Goal: Information Seeking & Learning: Learn about a topic

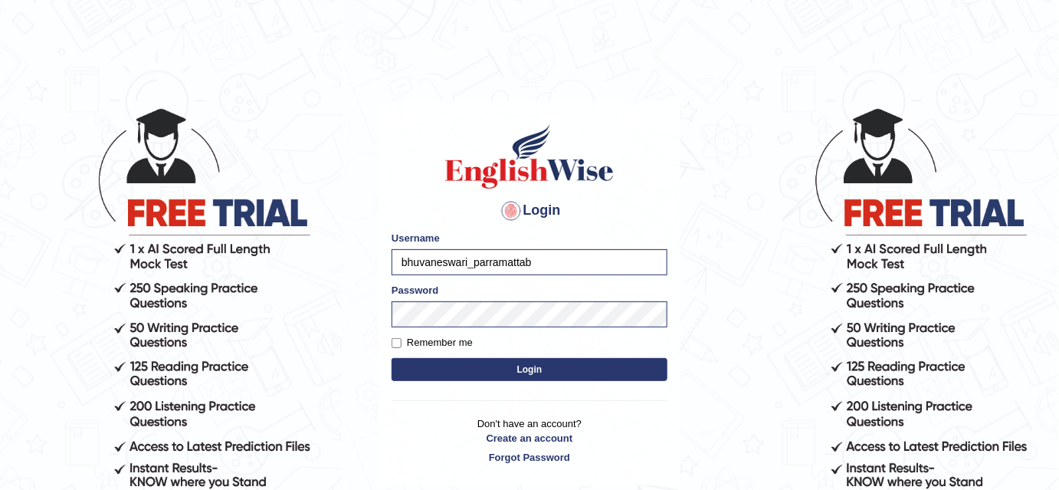
type input "bhuvaneswari_parramatta"
click at [523, 371] on button "Login" at bounding box center [530, 369] width 276 height 23
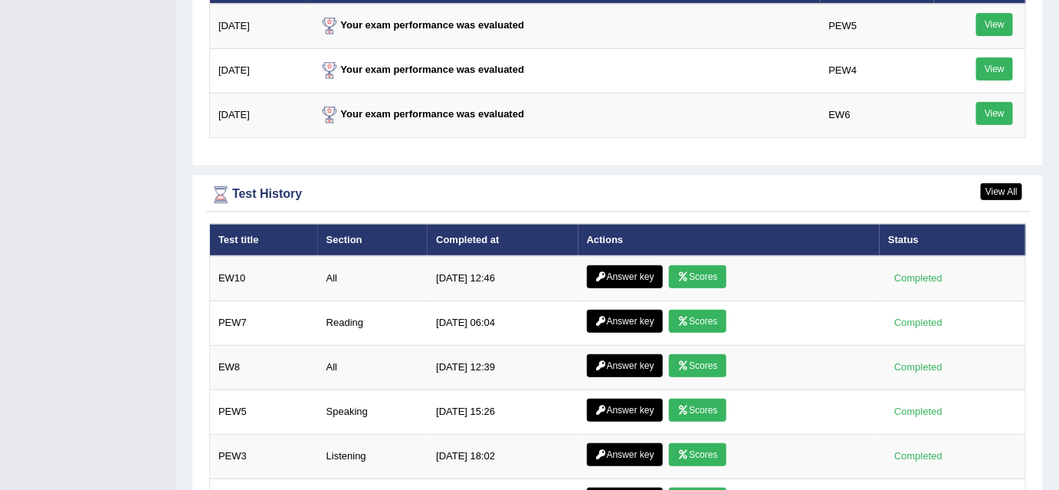
scroll to position [2092, 0]
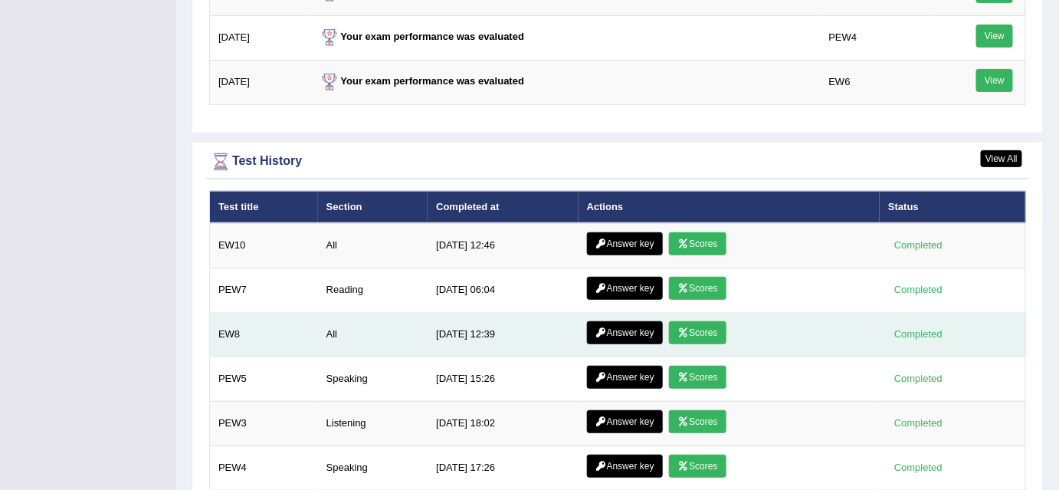
click at [685, 328] on icon at bounding box center [683, 332] width 11 height 9
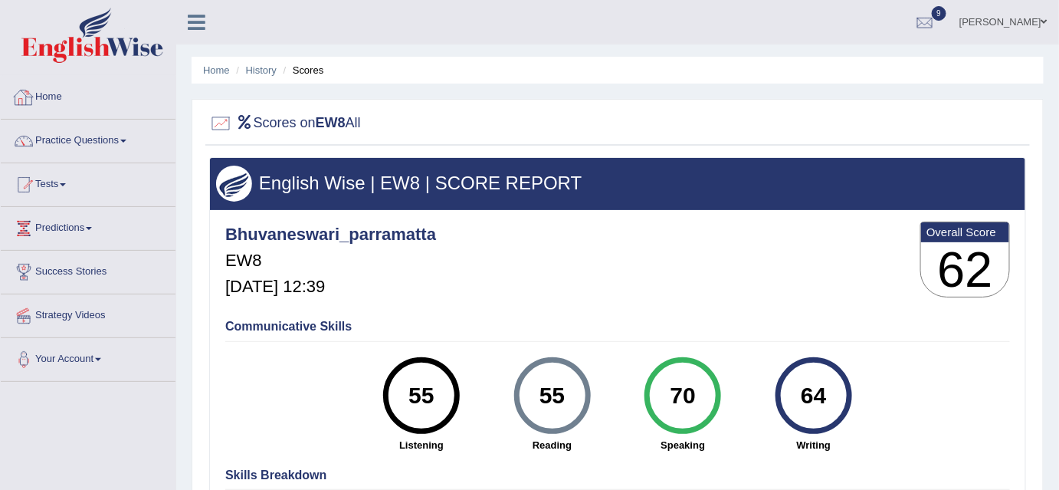
click at [52, 103] on link "Home" at bounding box center [88, 95] width 175 height 38
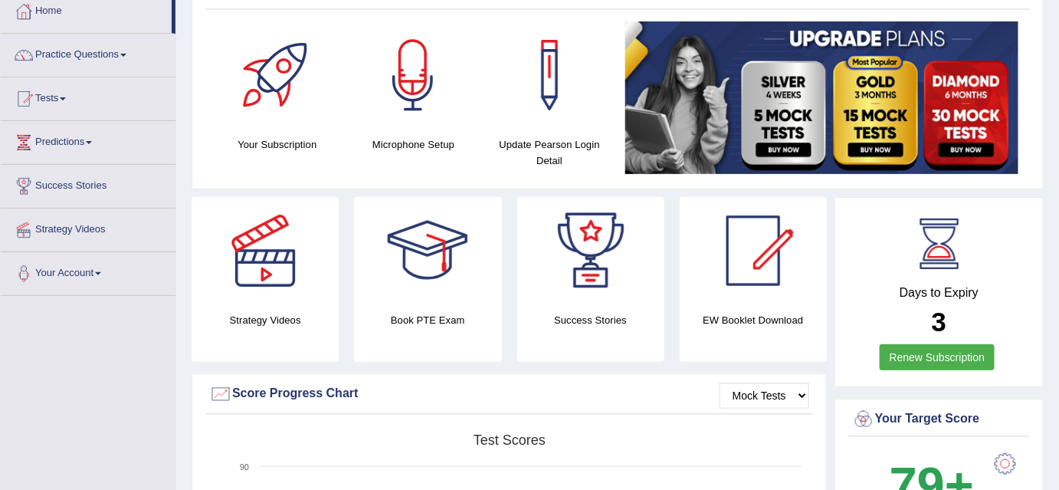
scroll to position [159, 0]
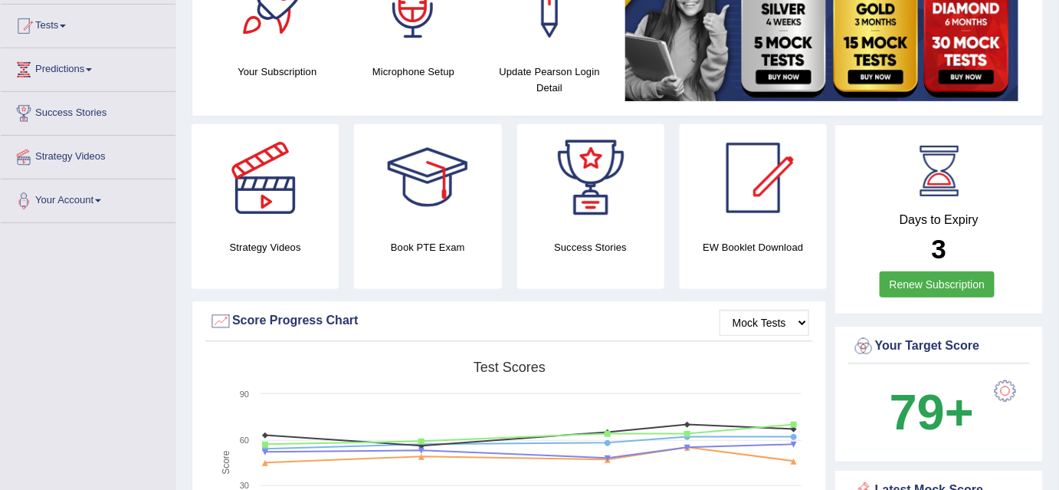
drag, startPoint x: 1052, startPoint y: 326, endPoint x: 1058, endPoint y: 475, distance: 148.8
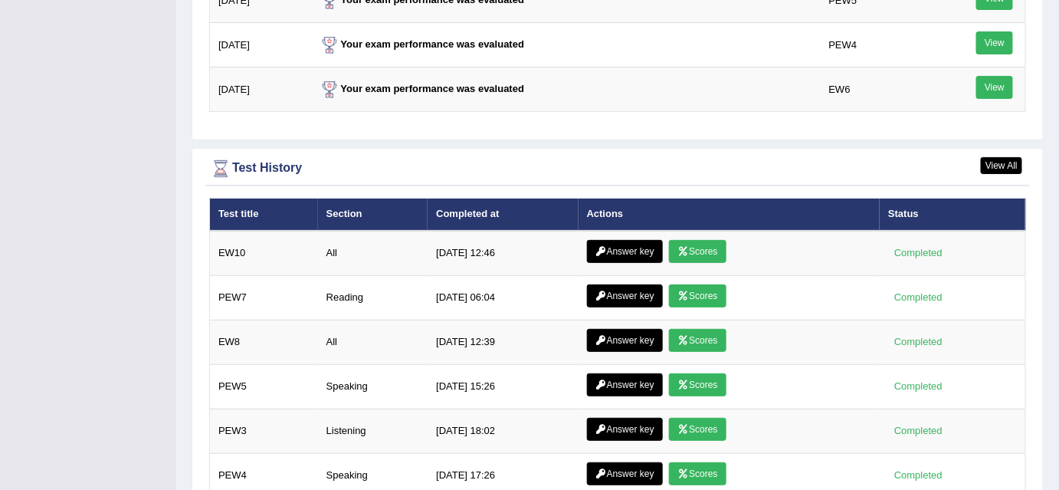
scroll to position [2008, 0]
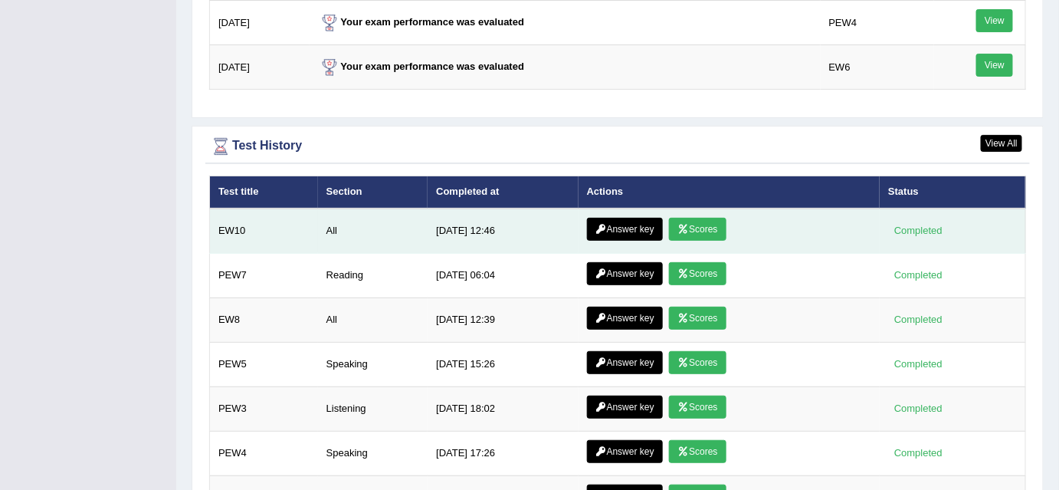
click at [687, 218] on link "Scores" at bounding box center [697, 229] width 57 height 23
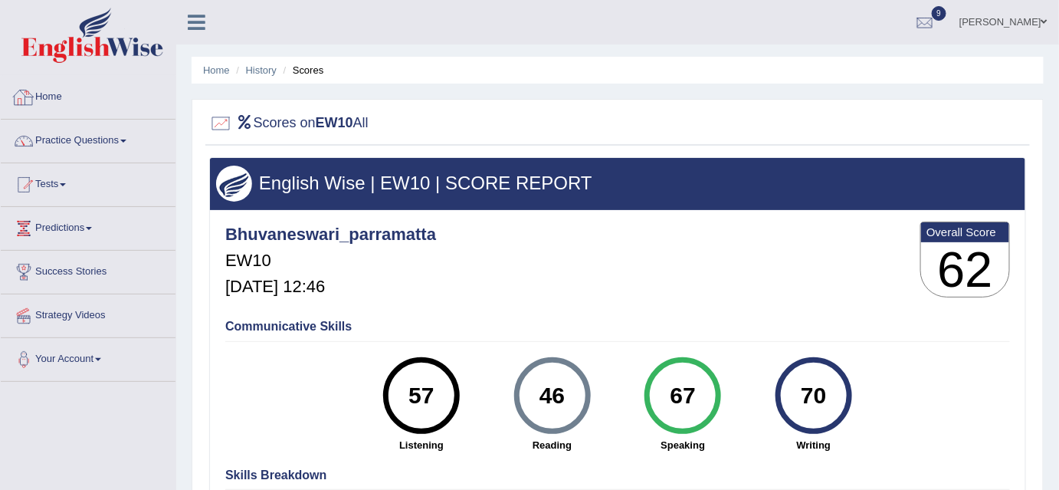
click at [54, 100] on link "Home" at bounding box center [88, 95] width 175 height 38
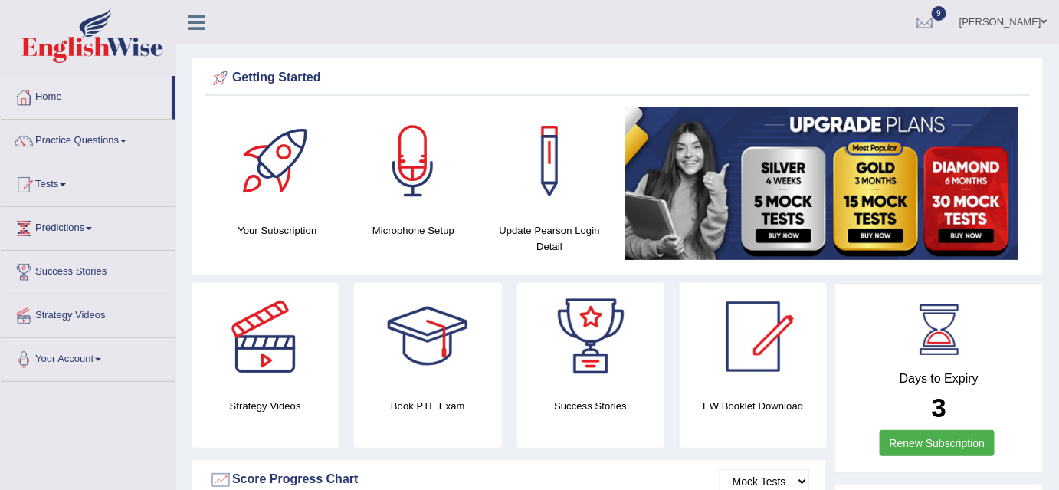
click at [126, 141] on span at bounding box center [123, 140] width 6 height 3
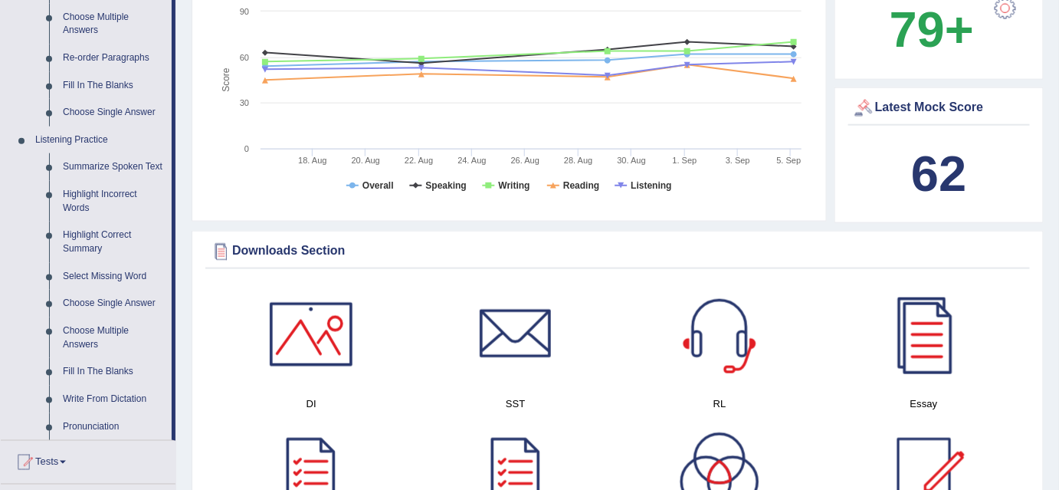
scroll to position [113, 0]
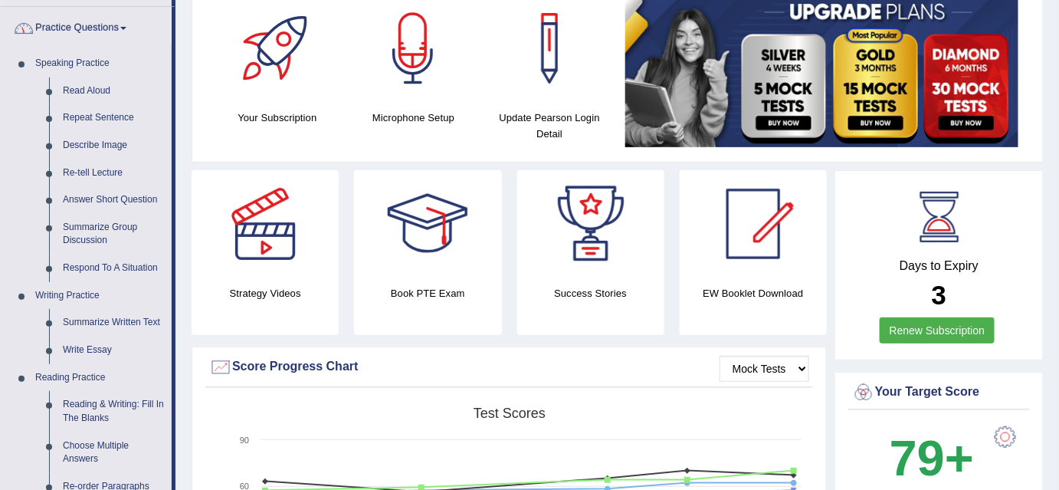
click at [126, 27] on span at bounding box center [123, 28] width 6 height 3
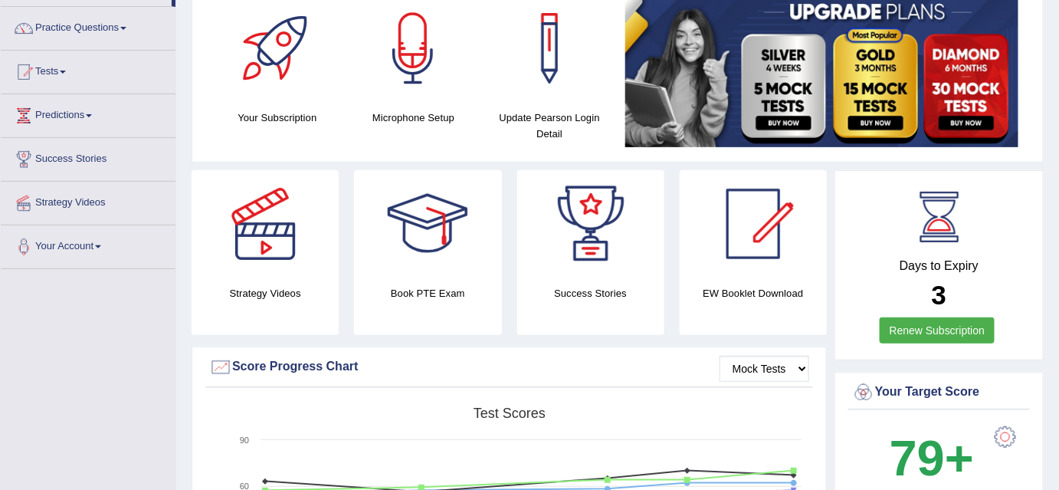
click at [126, 27] on span at bounding box center [123, 28] width 6 height 3
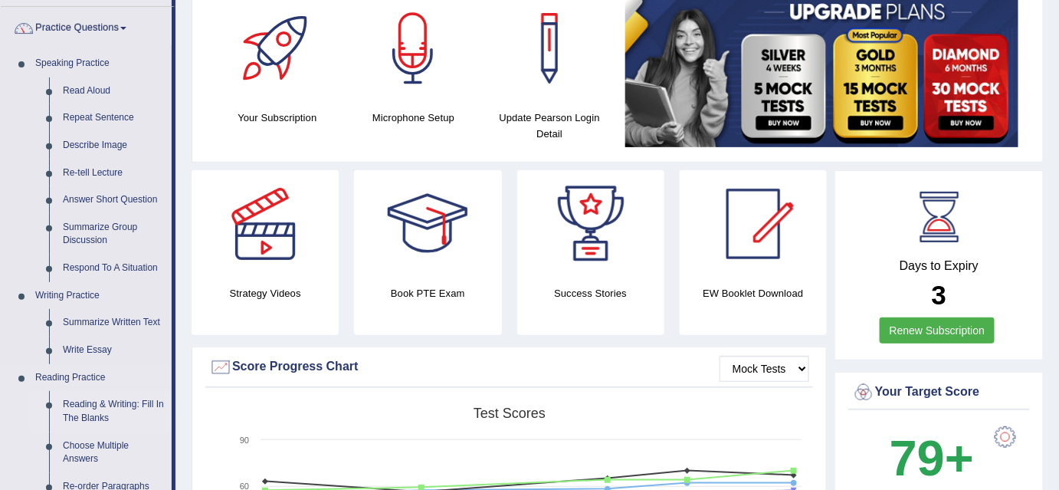
click at [83, 400] on link "Reading & Writing: Fill In The Blanks" at bounding box center [114, 411] width 116 height 41
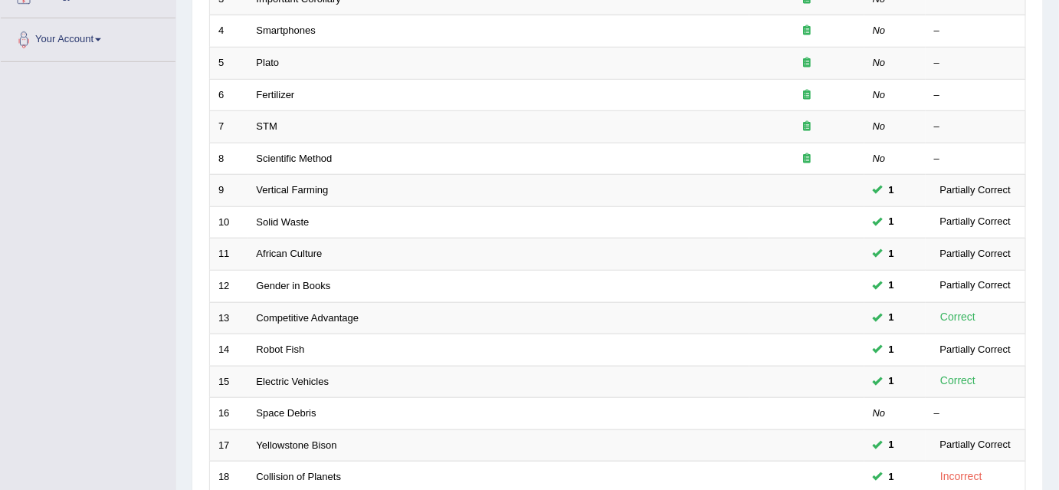
scroll to position [320, 0]
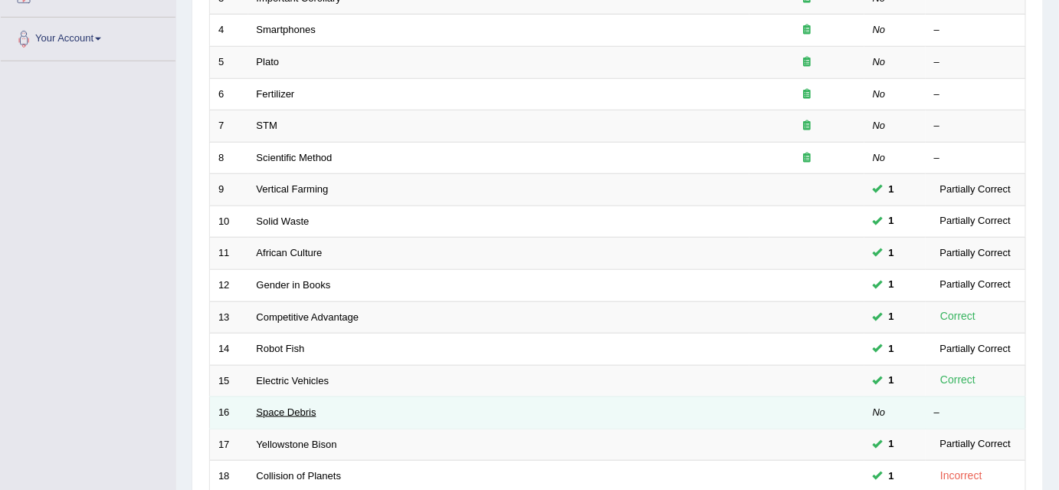
click at [300, 411] on link "Space Debris" at bounding box center [287, 411] width 60 height 11
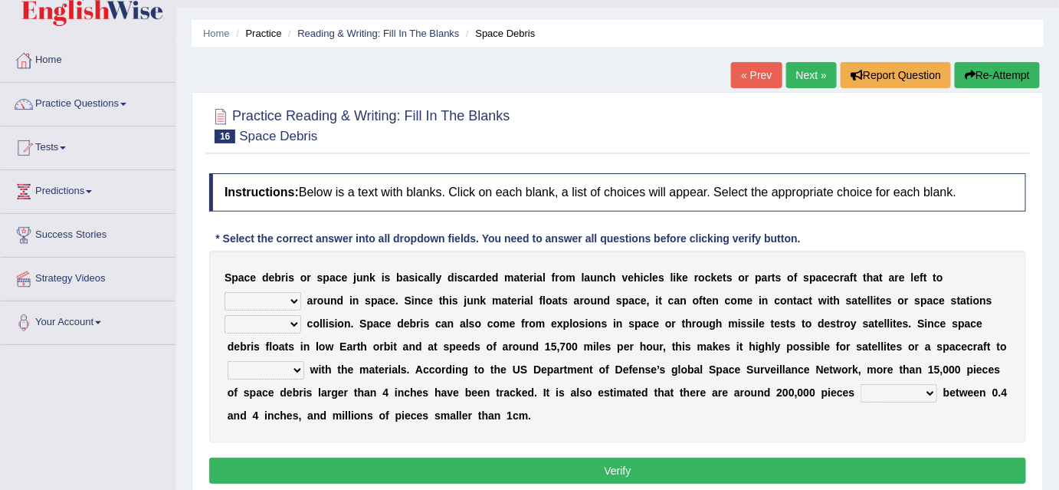
scroll to position [41, 0]
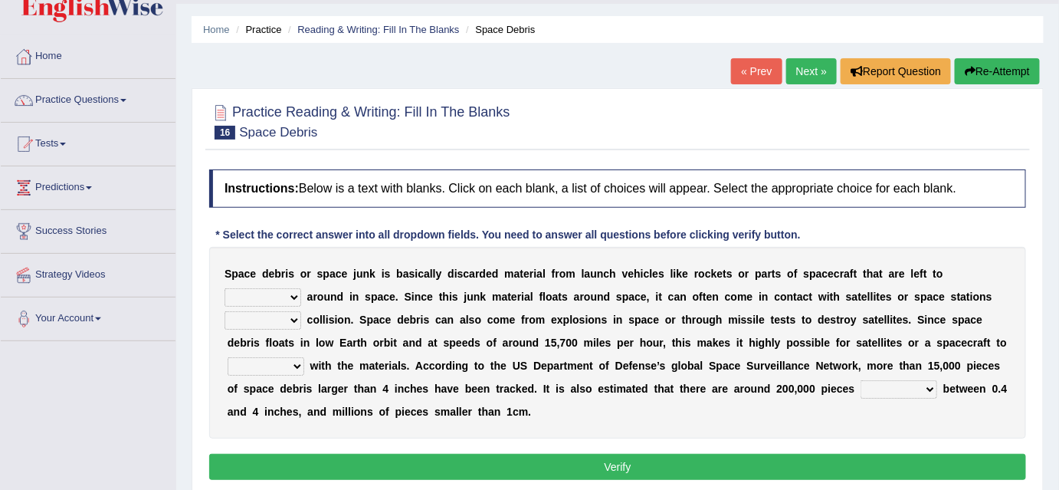
click at [292, 294] on select "twist center roam loll" at bounding box center [263, 297] width 77 height 18
select select "center"
click at [225, 288] on select "twist center roam loll" at bounding box center [263, 297] width 77 height 18
click at [293, 316] on select "risks risk risked risking" at bounding box center [263, 320] width 77 height 18
click at [225, 311] on select "risks risk risked risking" at bounding box center [263, 320] width 77 height 18
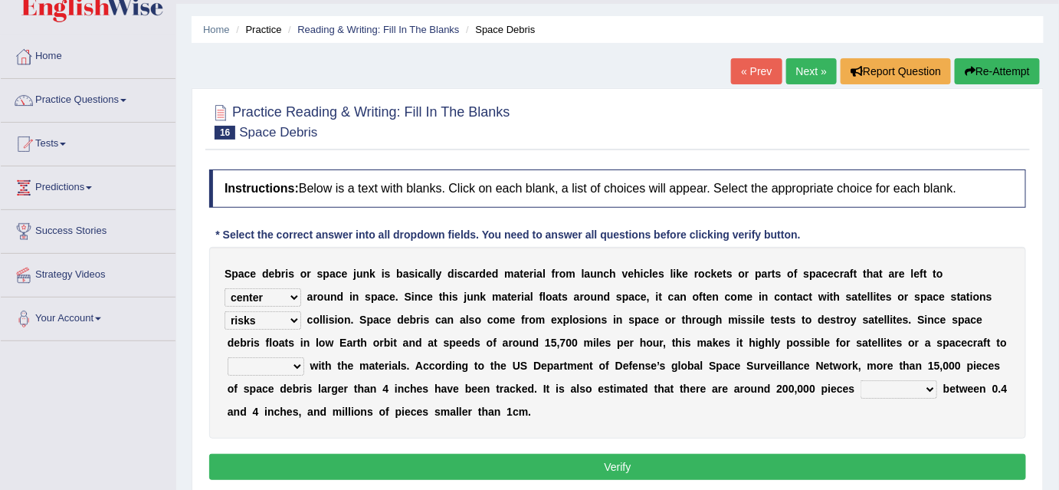
click at [295, 317] on select "risks risk risked risking" at bounding box center [263, 320] width 77 height 18
select select "risk"
click at [225, 311] on select "risks risk risked risking" at bounding box center [263, 320] width 77 height 18
click at [295, 365] on select "collect collate collide collocate" at bounding box center [266, 366] width 77 height 18
select select "collide"
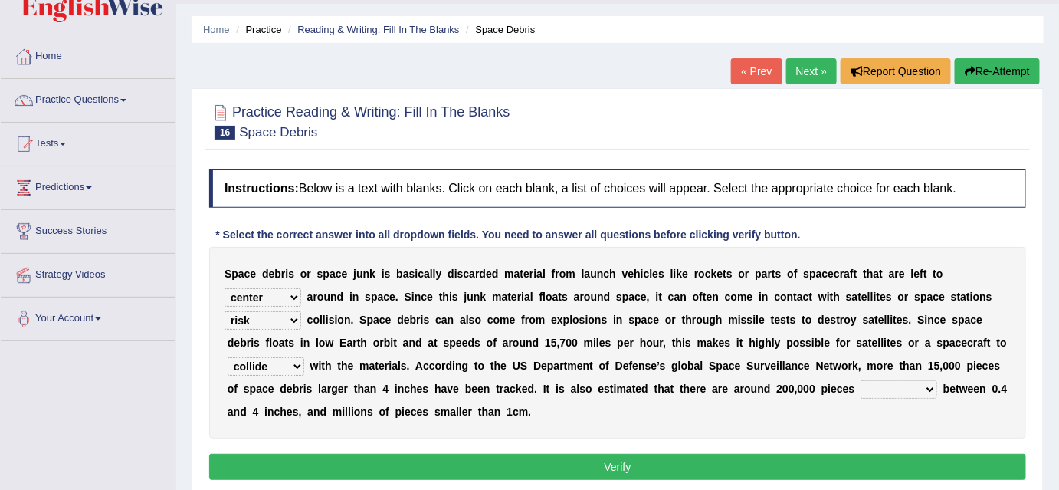
click at [228, 357] on select "collect collate collide collocate" at bounding box center [266, 366] width 77 height 18
click at [927, 384] on select "sized sizing size sizes" at bounding box center [899, 389] width 77 height 18
click at [988, 423] on div "S p a c e d e b r i s o r s p a c e j u n k i s b a s i c a l l y d i s c a r d…" at bounding box center [617, 343] width 817 height 192
click at [65, 146] on link "Tests" at bounding box center [88, 142] width 175 height 38
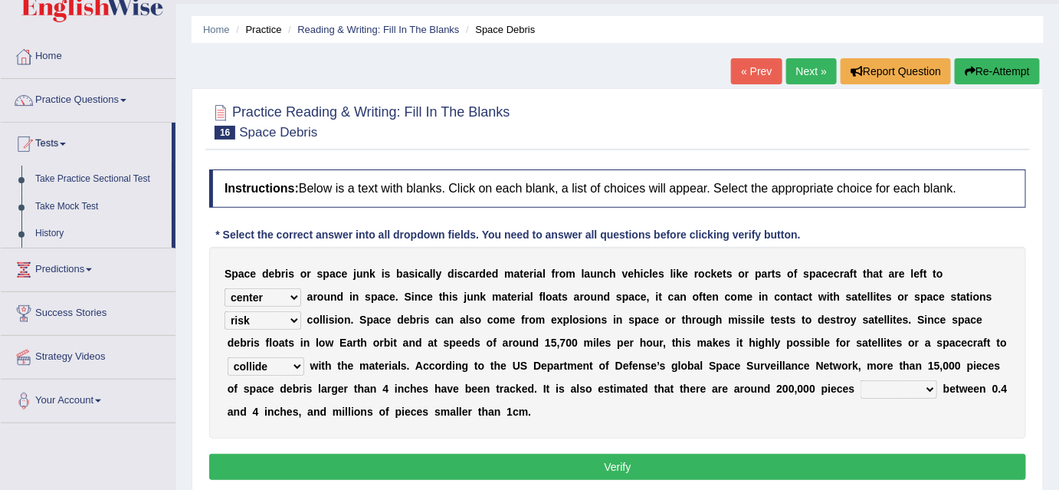
click at [54, 226] on link "History" at bounding box center [99, 234] width 143 height 28
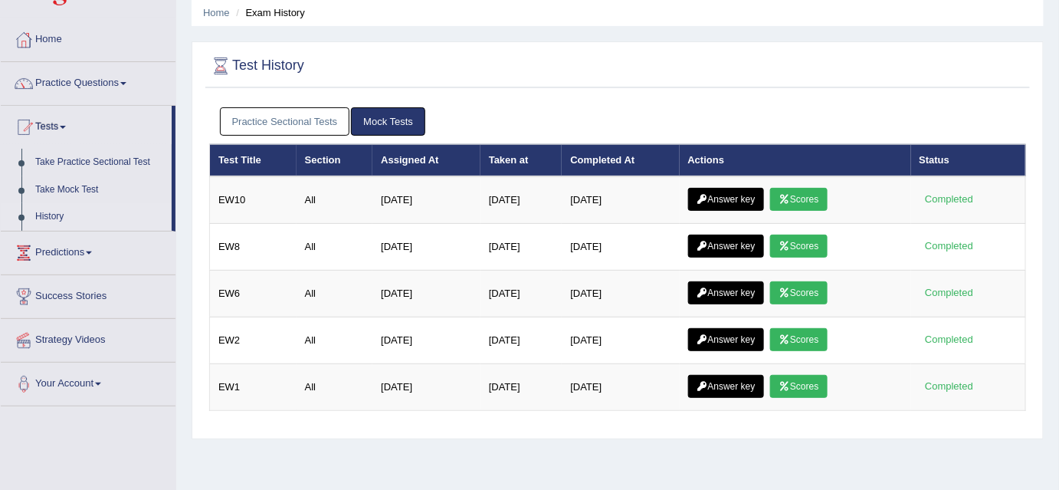
scroll to position [59, 0]
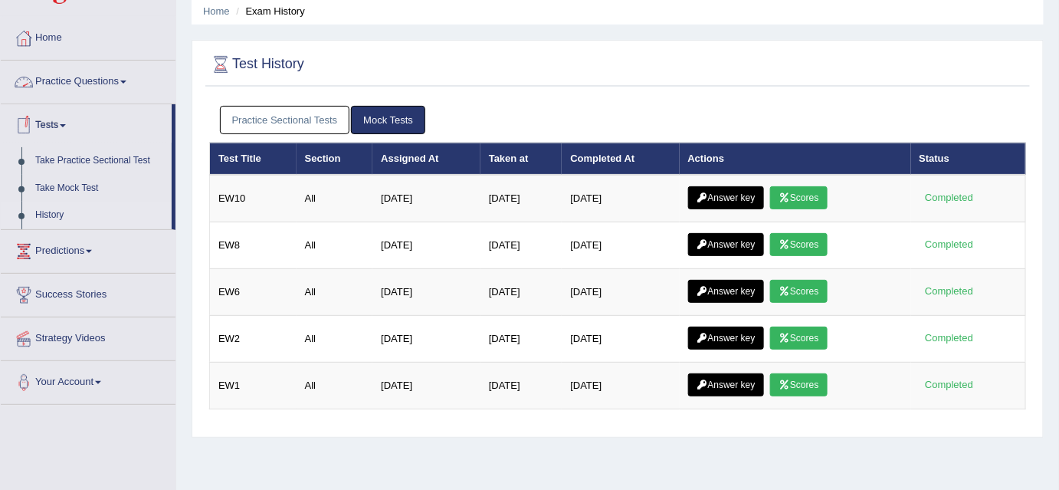
click at [261, 111] on link "Practice Sectional Tests" at bounding box center [285, 120] width 130 height 28
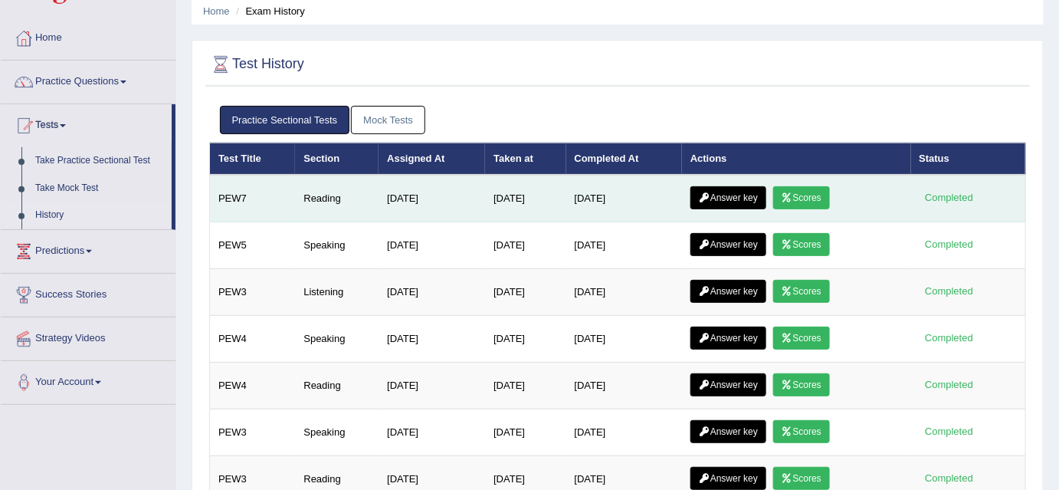
click at [801, 193] on link "Scores" at bounding box center [801, 197] width 57 height 23
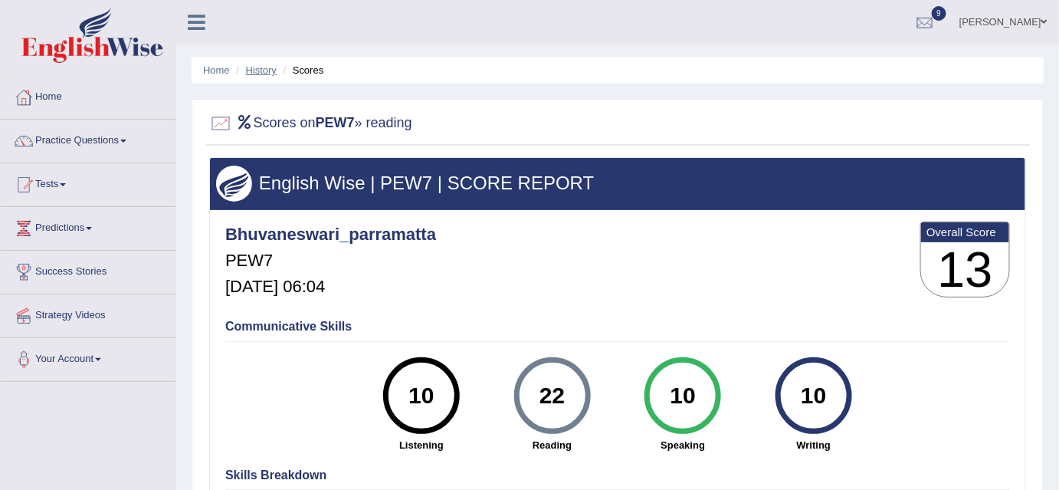
click at [257, 71] on link "History" at bounding box center [261, 69] width 31 height 11
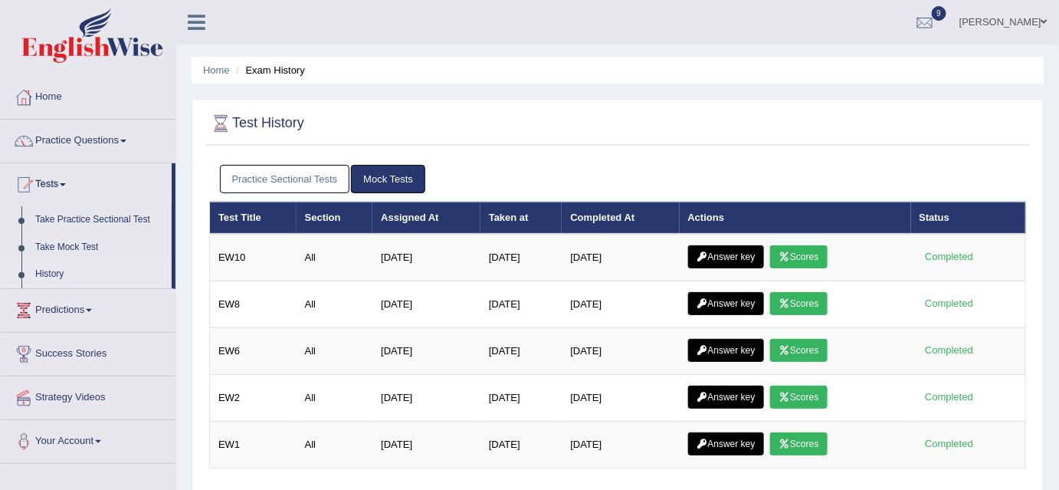
click at [311, 174] on link "Practice Sectional Tests" at bounding box center [285, 179] width 130 height 28
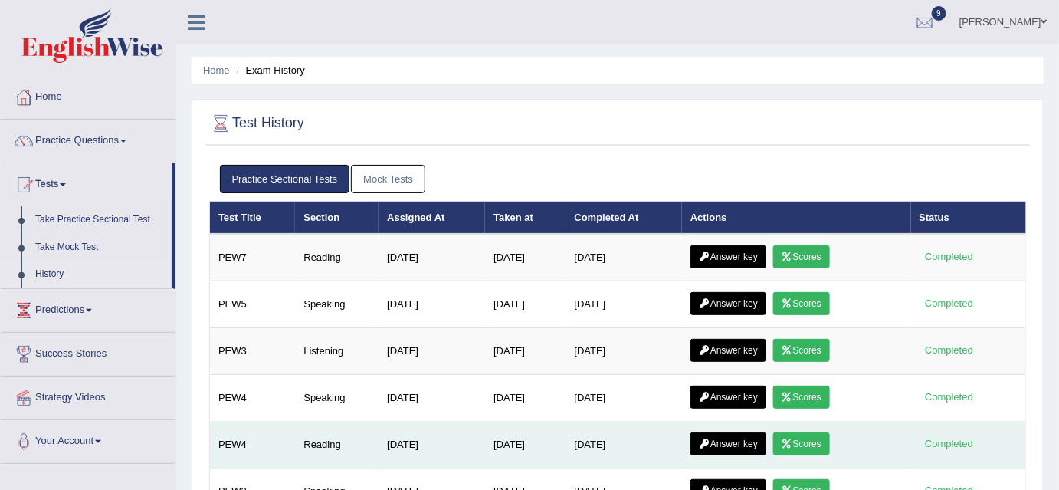
click at [792, 443] on icon at bounding box center [787, 443] width 11 height 9
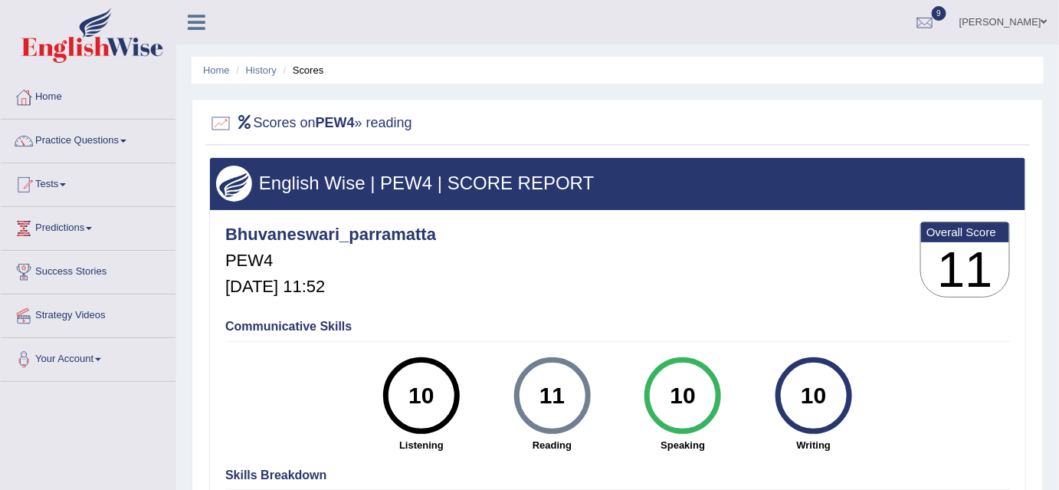
click at [126, 140] on span at bounding box center [123, 140] width 6 height 3
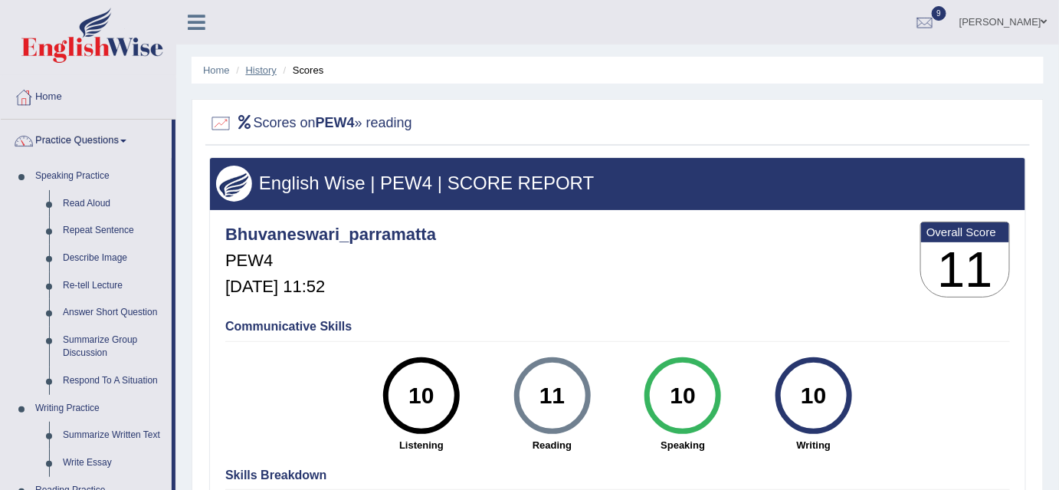
click at [263, 71] on link "History" at bounding box center [261, 69] width 31 height 11
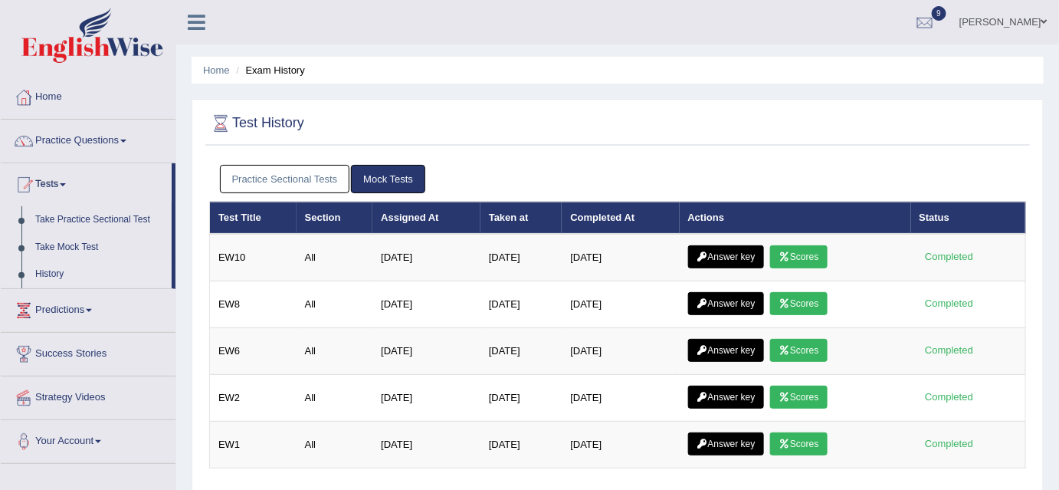
click at [317, 180] on link "Practice Sectional Tests" at bounding box center [285, 179] width 130 height 28
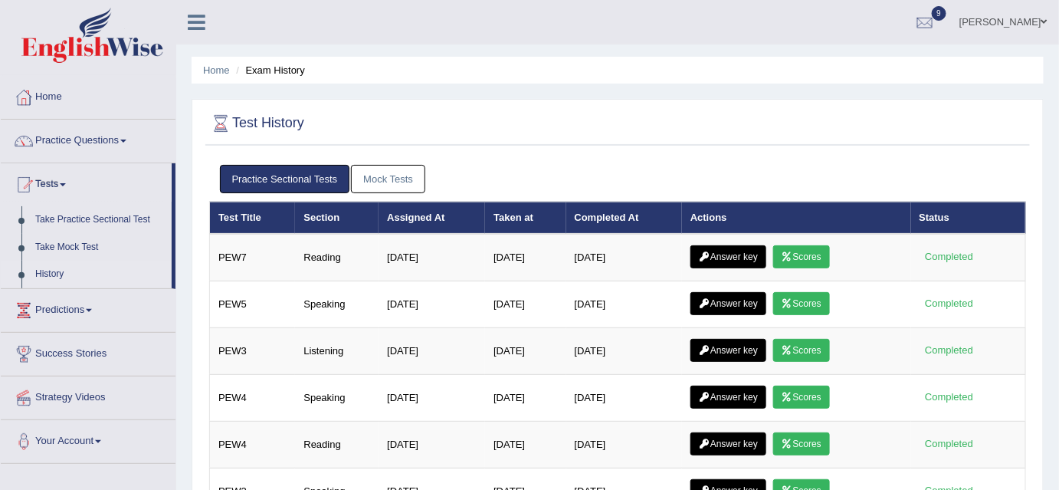
click at [380, 175] on link "Mock Tests" at bounding box center [388, 179] width 74 height 28
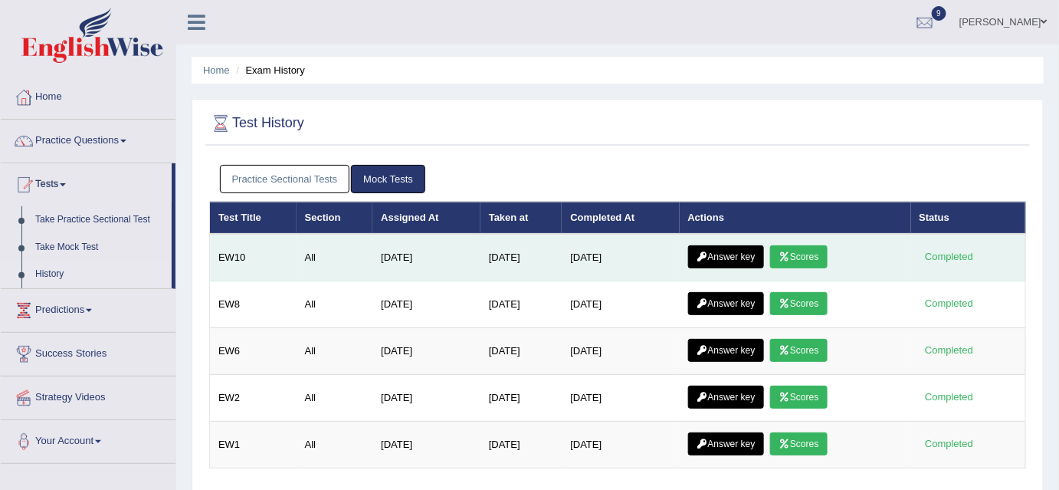
click at [790, 254] on icon at bounding box center [784, 256] width 11 height 9
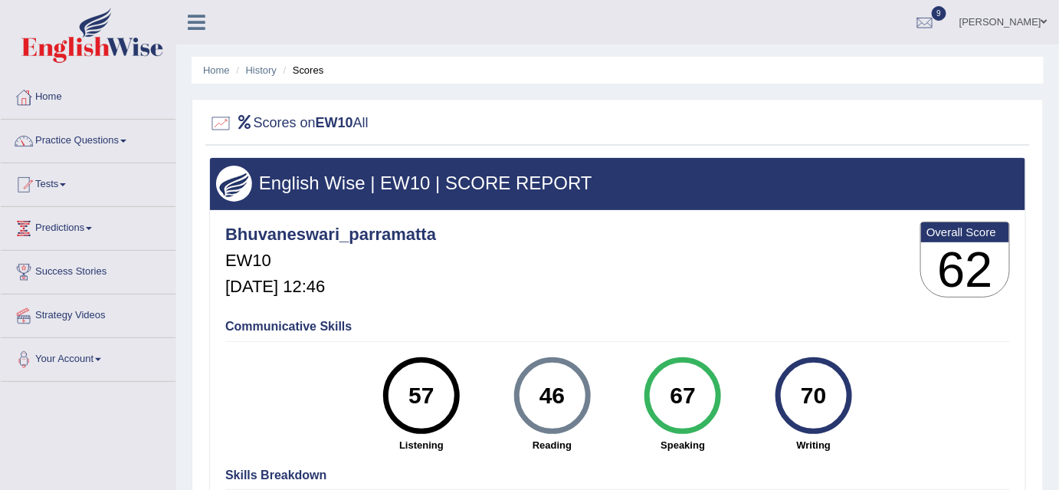
click at [804, 241] on div "Bhuvaneswari_parramatta EW10 Sep 5, 2025, 12:46 Overall Score 62" at bounding box center [617, 263] width 792 height 91
click at [828, 395] on div "70" at bounding box center [814, 395] width 56 height 64
click at [254, 71] on link "History" at bounding box center [261, 69] width 31 height 11
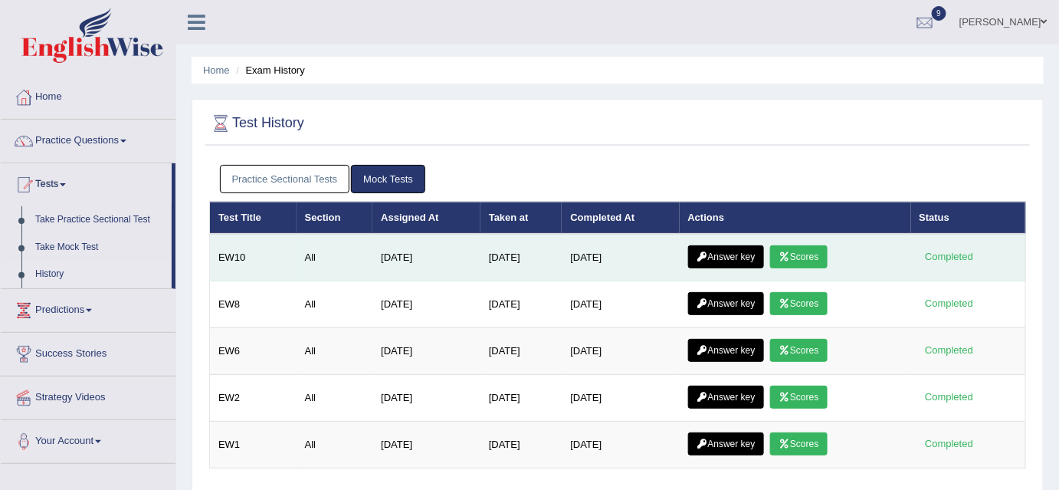
click at [727, 254] on link "Answer key" at bounding box center [726, 256] width 76 height 23
click at [725, 252] on link "Answer key" at bounding box center [726, 256] width 76 height 23
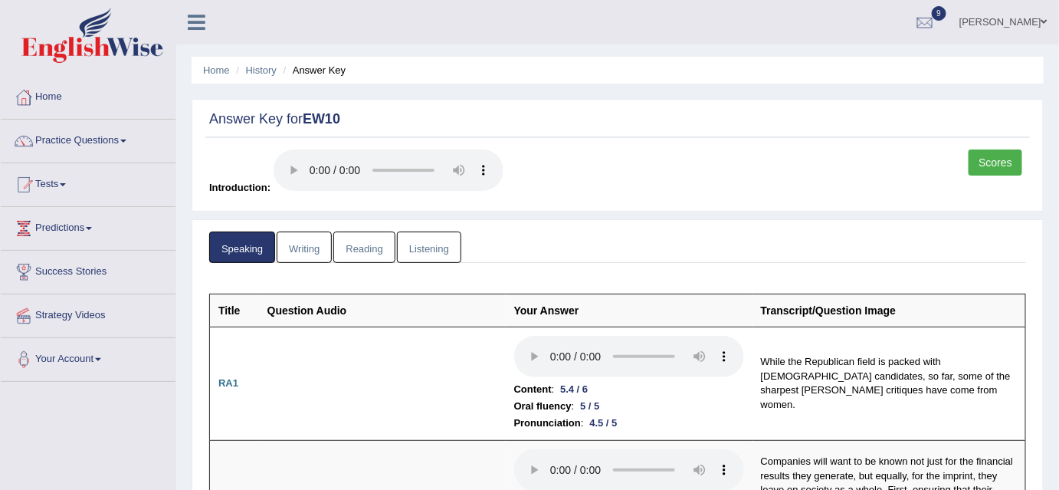
click at [304, 248] on link "Writing" at bounding box center [304, 246] width 55 height 31
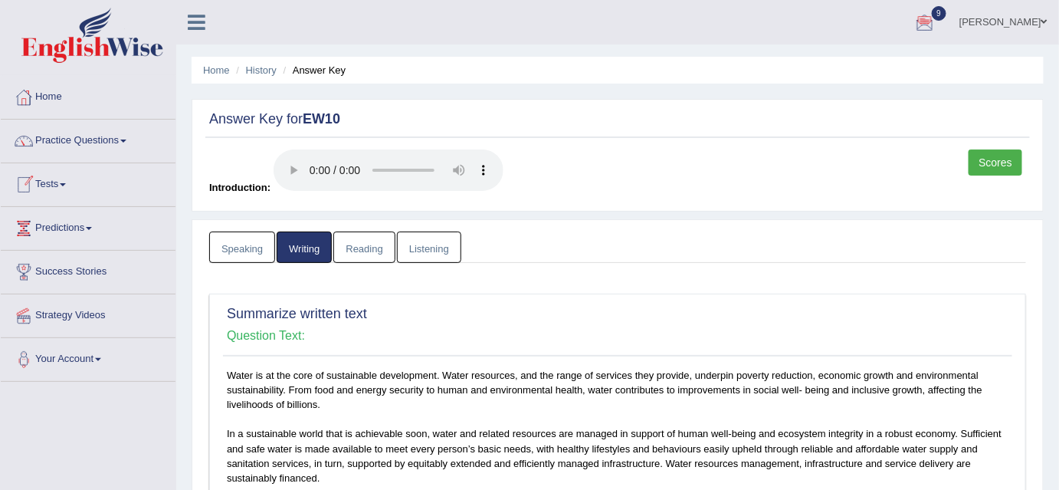
click at [68, 185] on link "Tests" at bounding box center [88, 182] width 175 height 38
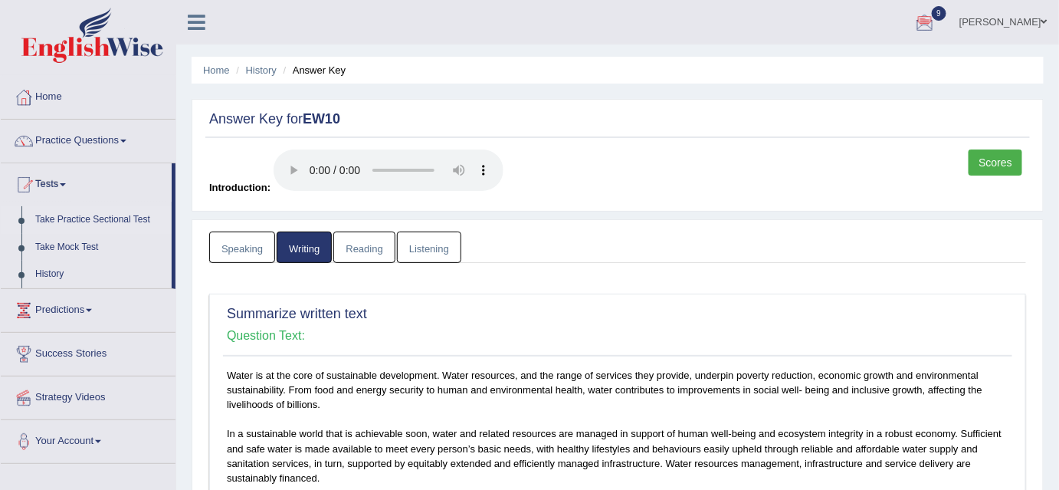
click at [79, 219] on link "Take Practice Sectional Test" at bounding box center [99, 220] width 143 height 28
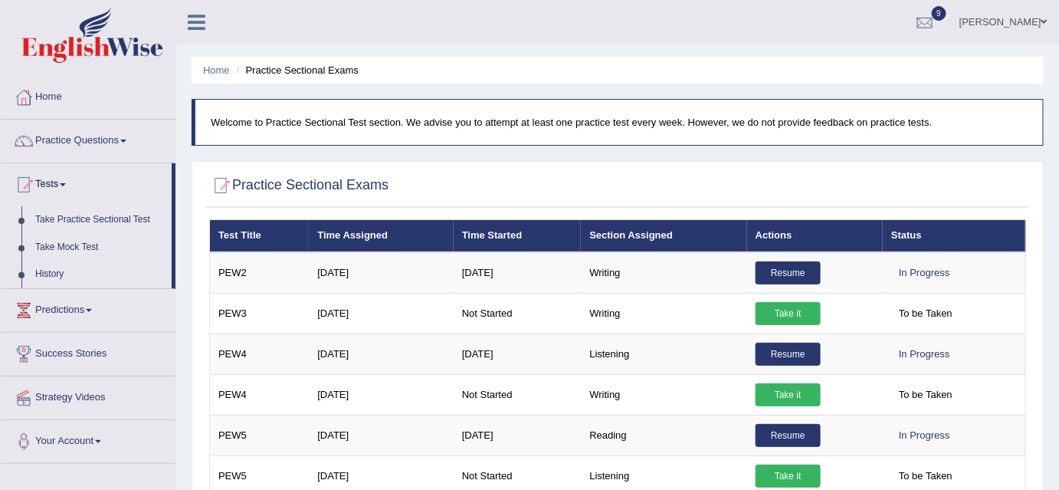
click at [22, 66] on div at bounding box center [88, 37] width 176 height 75
click at [102, 214] on link "Take Practice Sectional Test" at bounding box center [99, 220] width 143 height 28
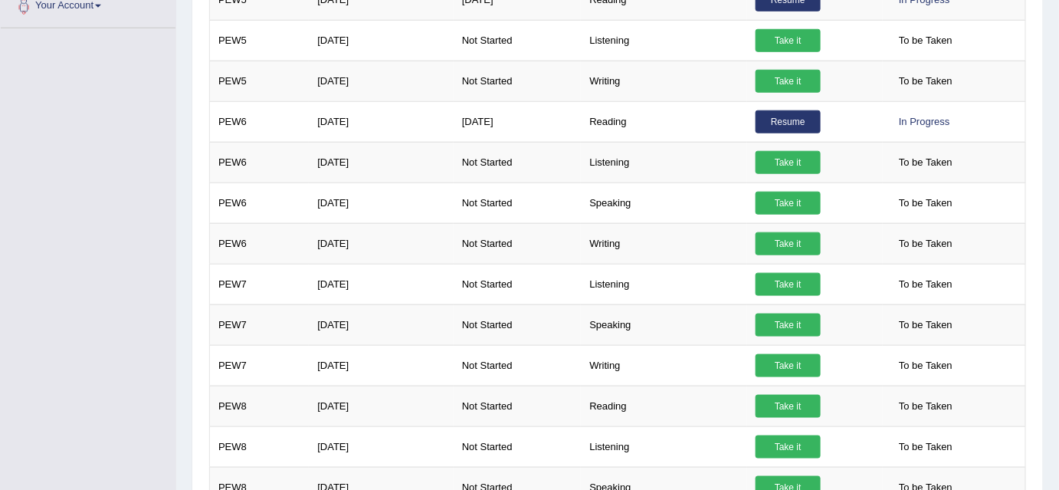
scroll to position [466, 0]
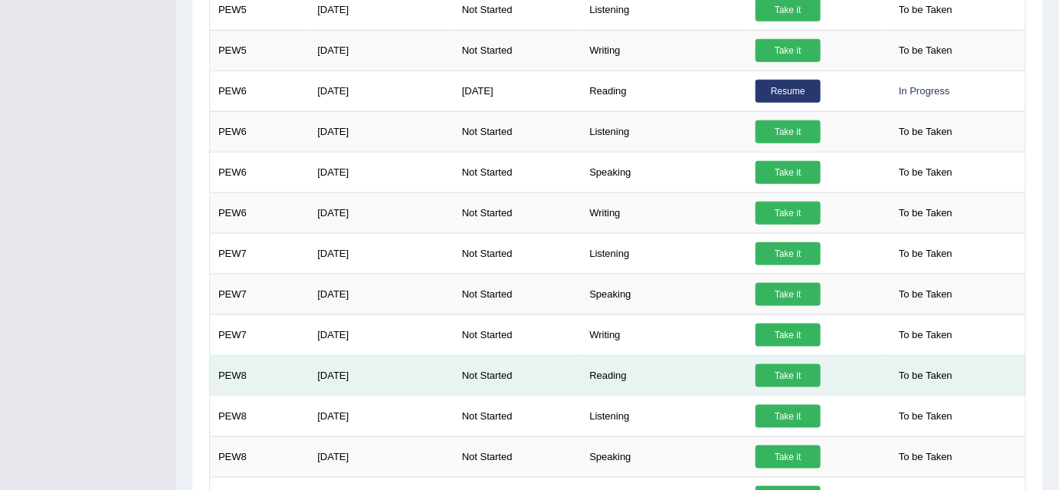
click at [782, 364] on link "Take it" at bounding box center [788, 375] width 65 height 23
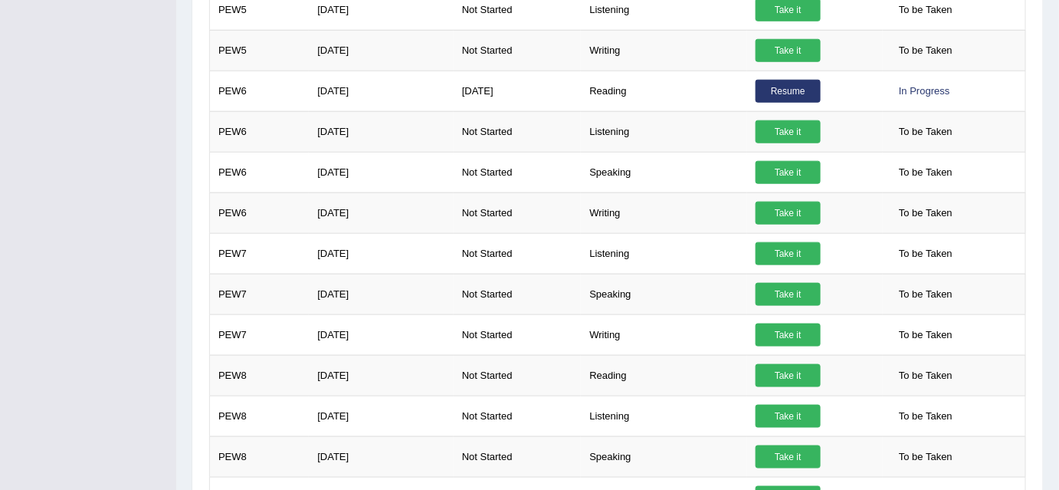
scroll to position [37, 0]
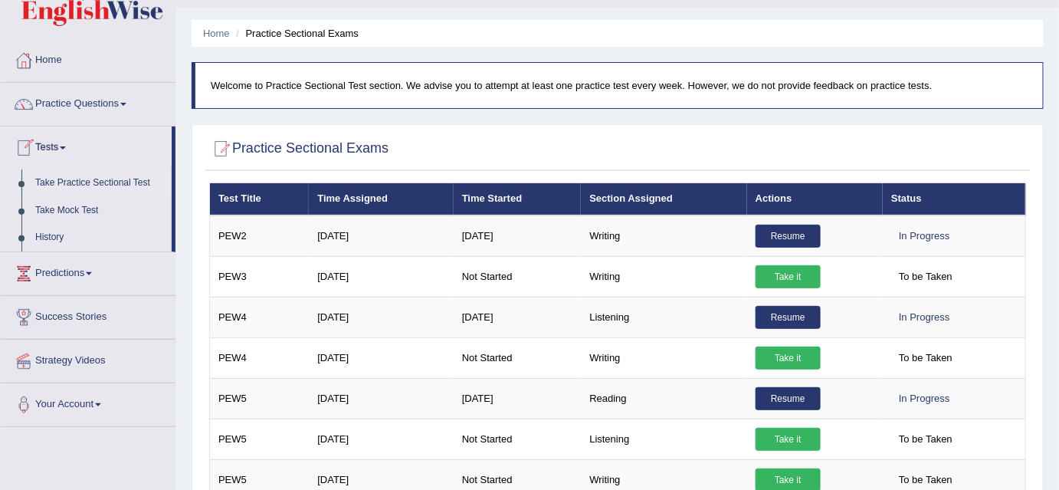
click at [66, 185] on link "Take Practice Sectional Test" at bounding box center [99, 183] width 143 height 28
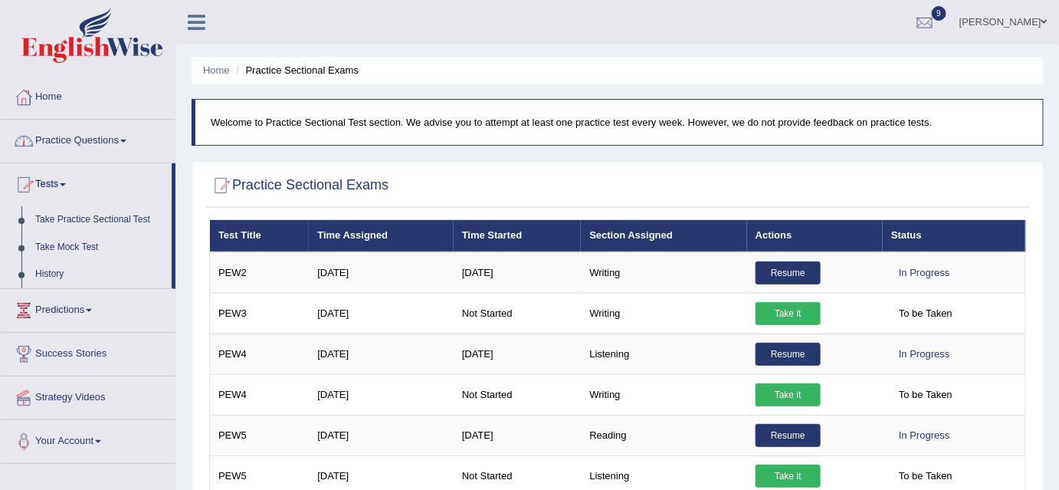
click at [126, 141] on span at bounding box center [123, 140] width 6 height 3
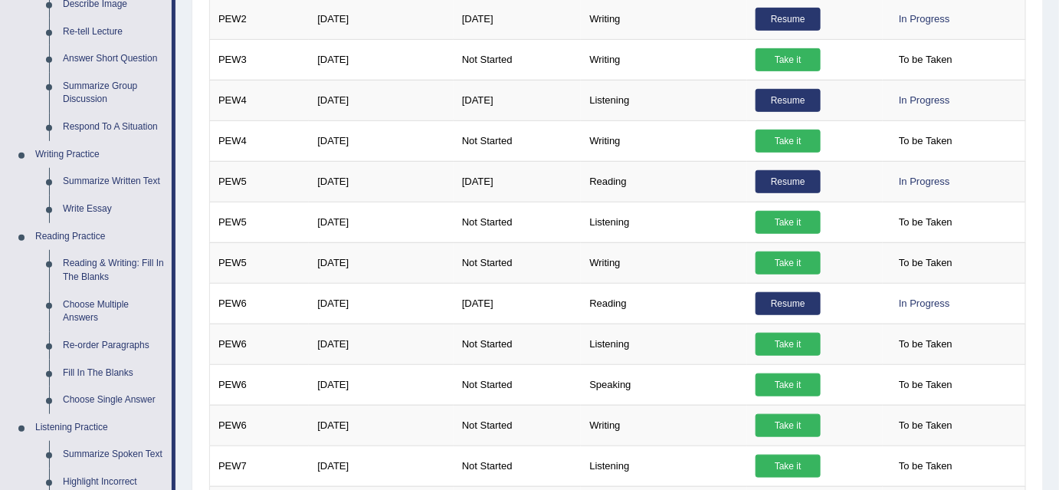
scroll to position [255, 0]
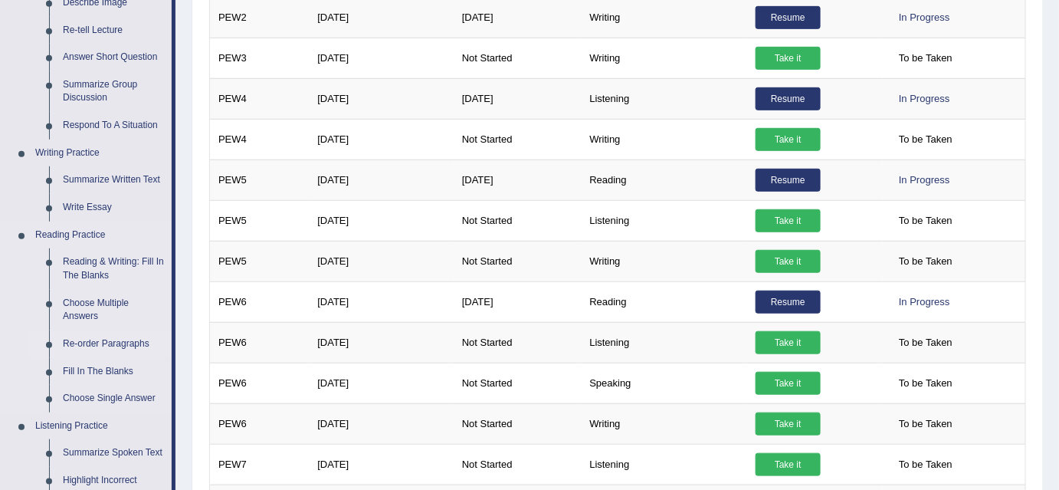
click at [112, 341] on link "Re-order Paragraphs" at bounding box center [114, 344] width 116 height 28
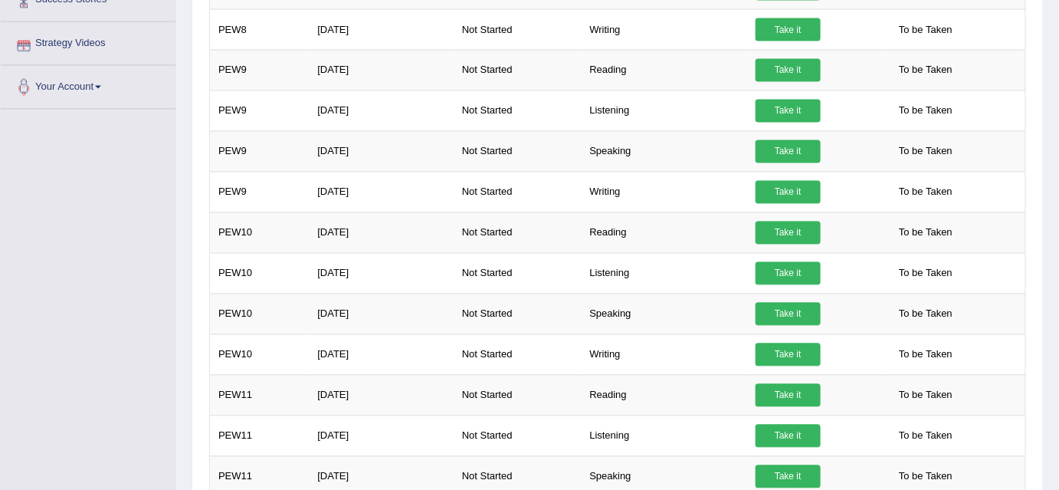
scroll to position [1003, 0]
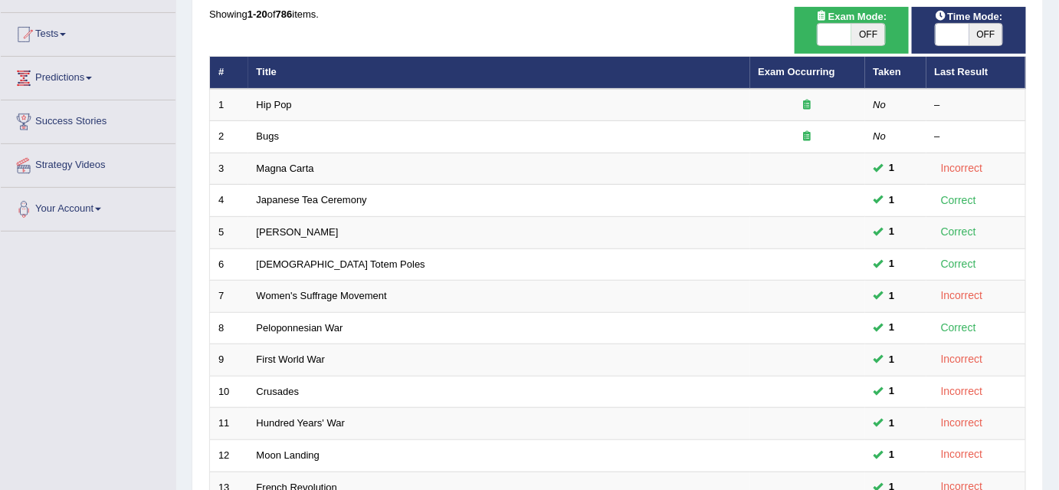
scroll to position [151, 0]
